Goal: Navigation & Orientation: Find specific page/section

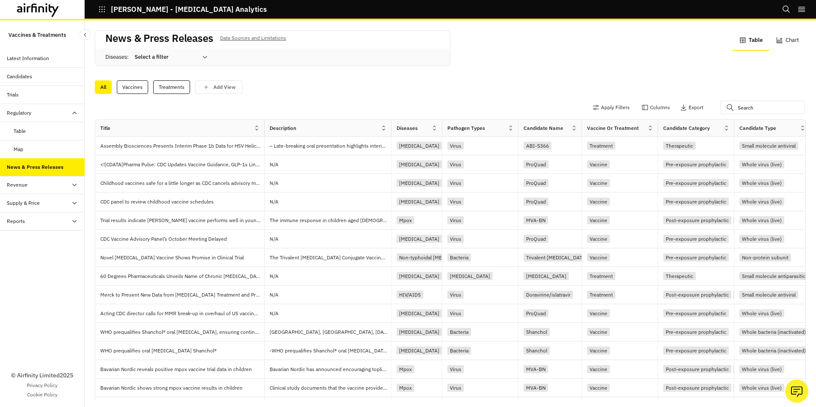
click at [47, 185] on div "Revenue" at bounding box center [46, 185] width 78 height 8
click at [48, 222] on div "Revenue Dashboard" at bounding box center [37, 222] width 47 height 8
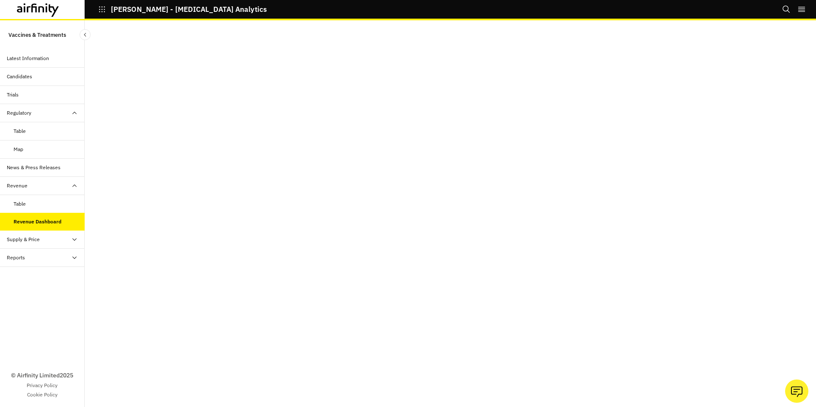
click at [59, 237] on div "Supply & Price" at bounding box center [46, 240] width 78 height 8
click at [35, 296] on div "Price Dashboard" at bounding box center [32, 294] width 37 height 8
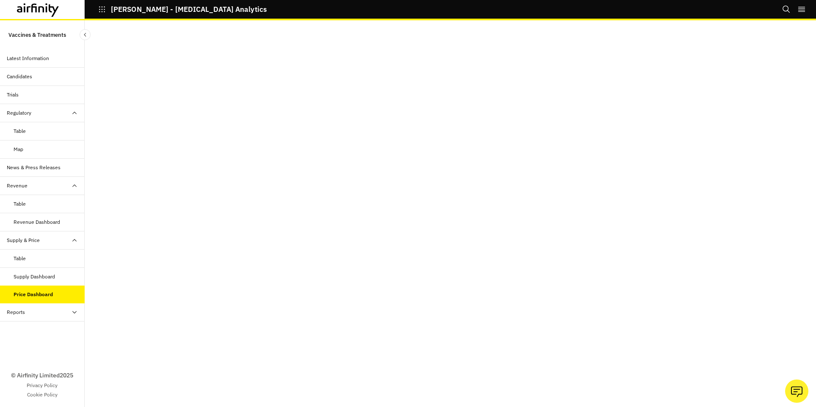
click at [49, 276] on div "Supply Dashboard" at bounding box center [34, 277] width 41 height 8
click at [46, 9] on icon at bounding box center [38, 10] width 42 height 14
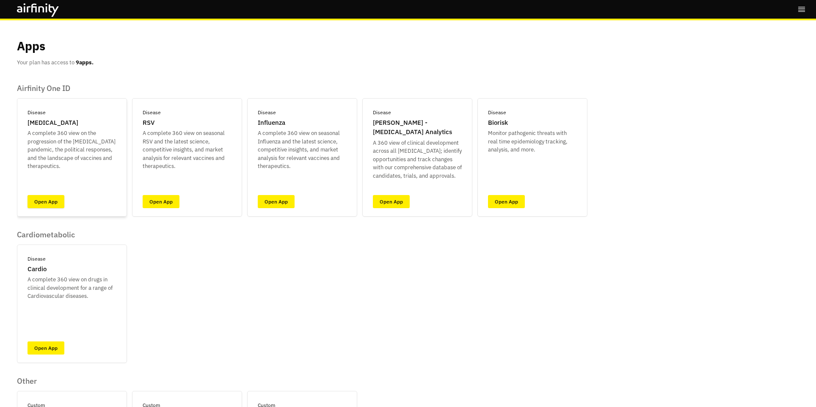
click at [46, 204] on link "Open App" at bounding box center [46, 201] width 37 height 13
